Goal: Task Accomplishment & Management: Manage account settings

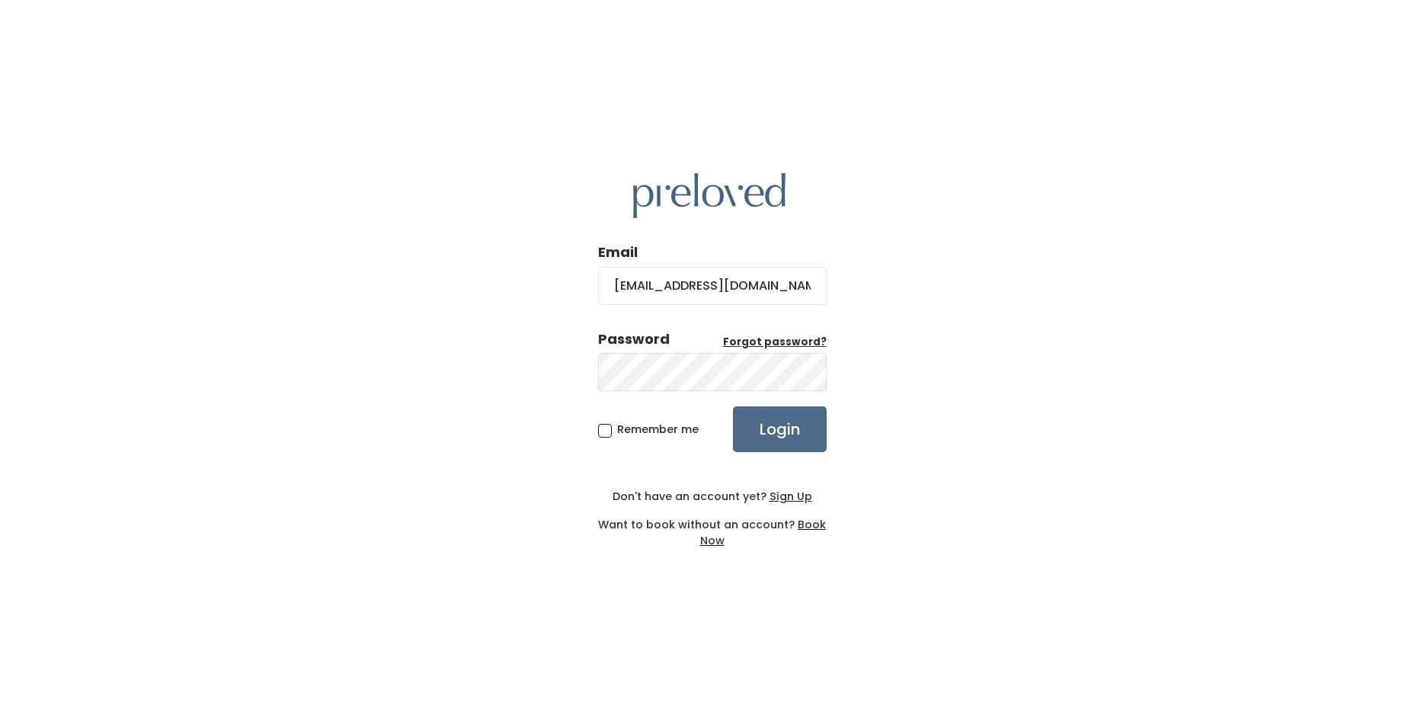
type input "[EMAIL_ADDRESS][DOMAIN_NAME]"
click at [733, 406] on input "Login" at bounding box center [780, 429] width 94 height 46
click at [827, 290] on div "Email veronica26cantu@gmail.com Password Forgot password? Remember me Login Don…" at bounding box center [712, 361] width 1424 height 722
click at [733, 406] on input "Login" at bounding box center [780, 429] width 94 height 46
